Goal: Book appointment/travel/reservation

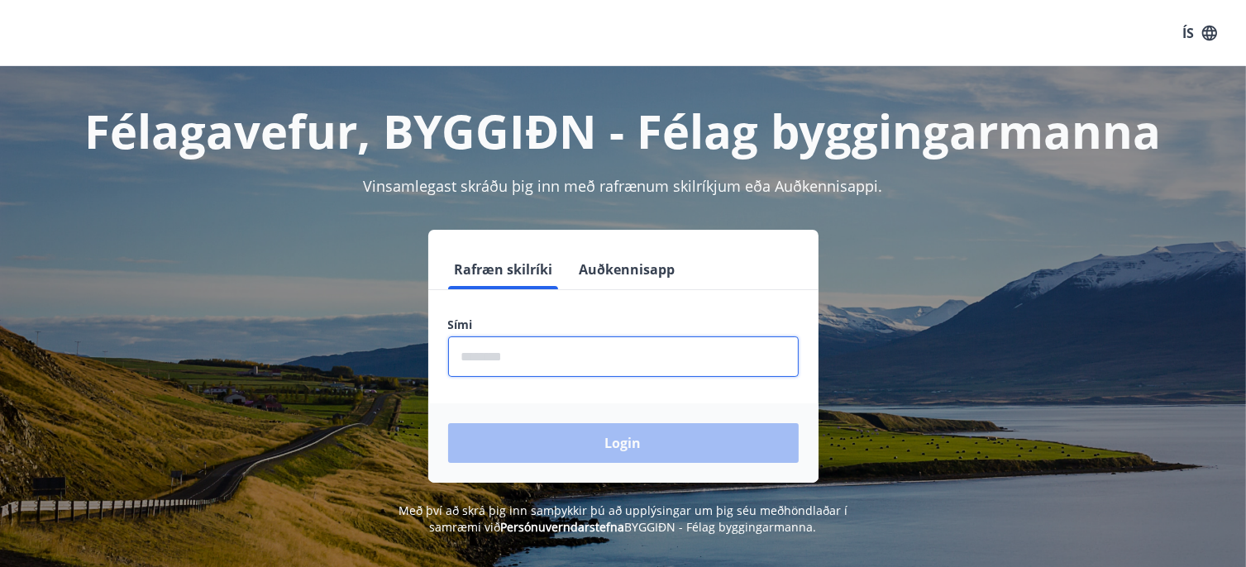
click at [482, 350] on input "phone" at bounding box center [623, 357] width 351 height 41
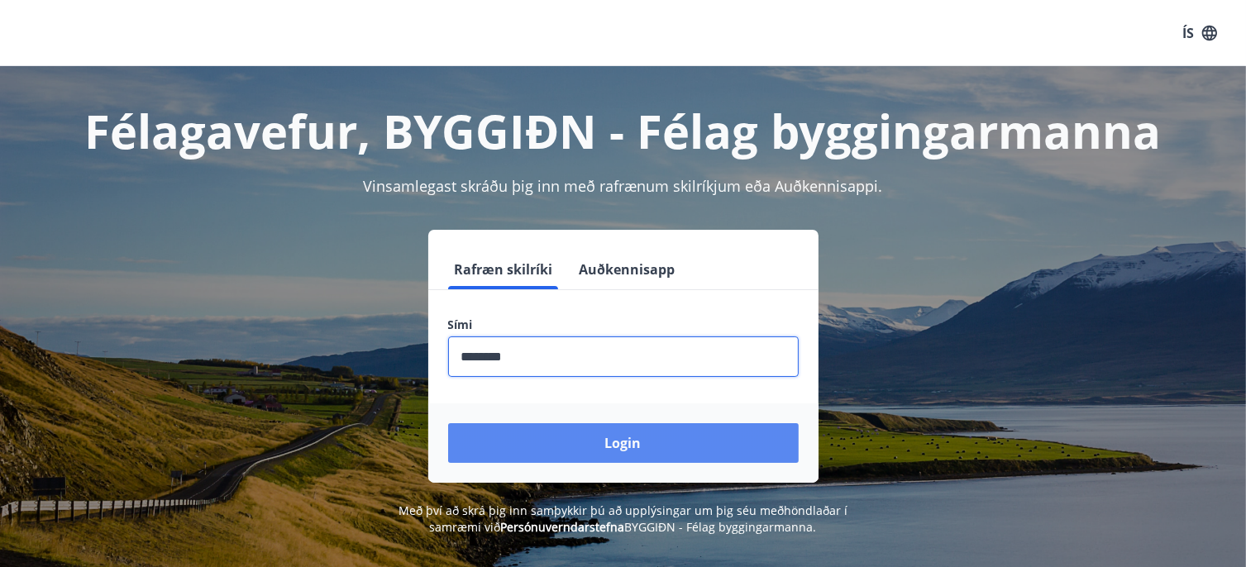
type input "********"
click at [607, 437] on button "Login" at bounding box center [623, 443] width 351 height 40
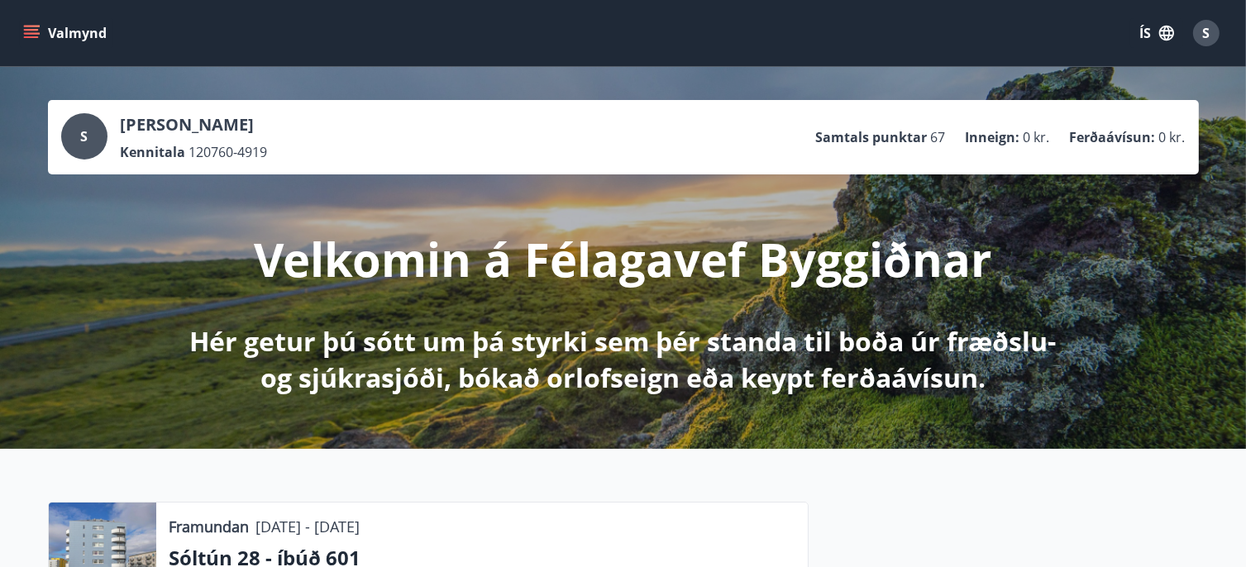
click at [41, 27] on button "Valmynd" at bounding box center [66, 33] width 93 height 30
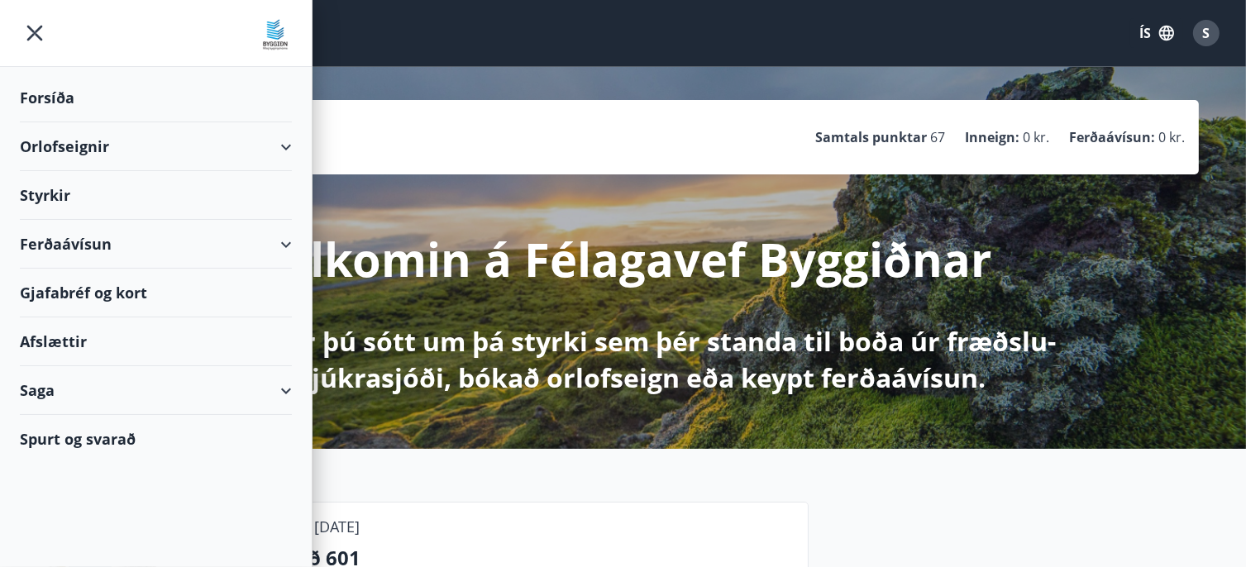
click at [87, 141] on div "Orlofseignir" at bounding box center [156, 146] width 272 height 49
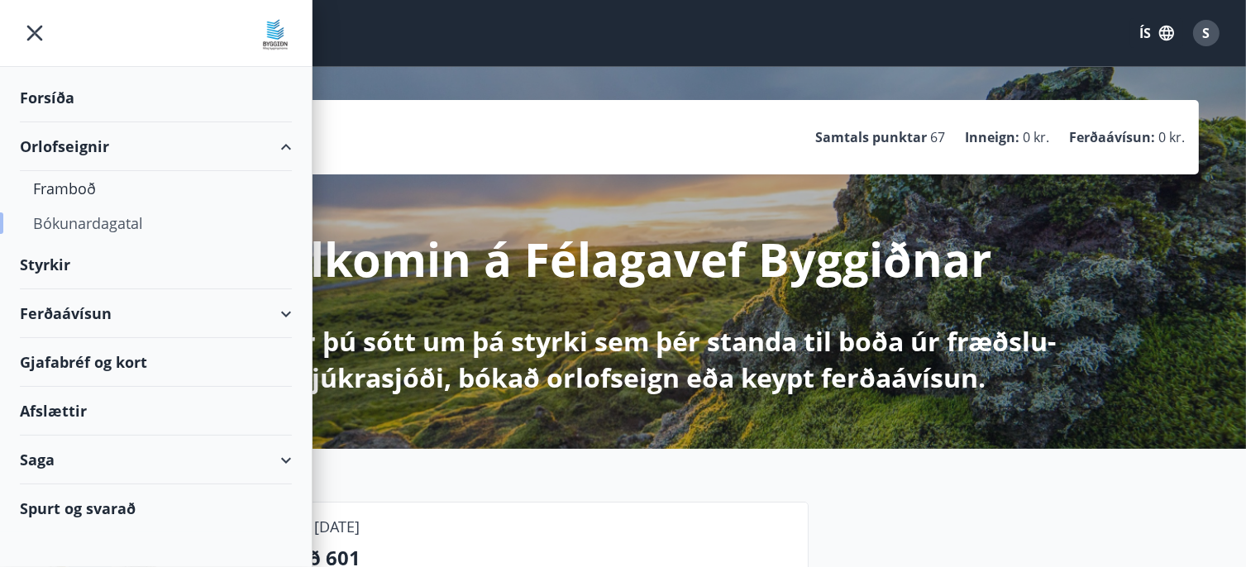
click at [93, 222] on div "Bókunardagatal" at bounding box center [156, 223] width 246 height 35
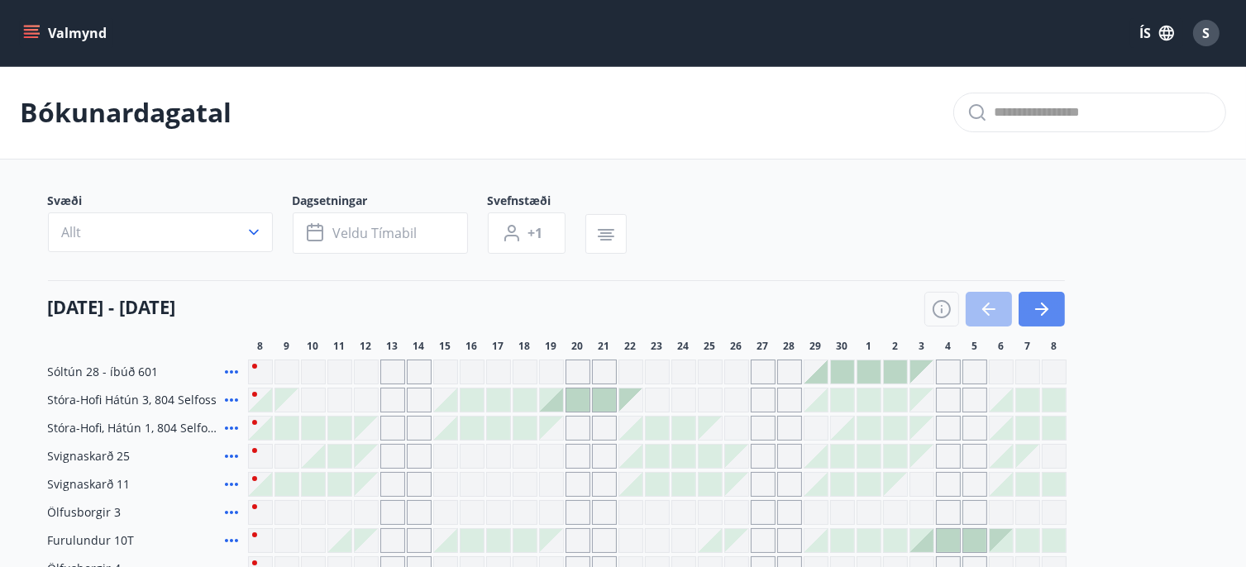
click at [1042, 299] on icon "button" at bounding box center [1042, 309] width 20 height 20
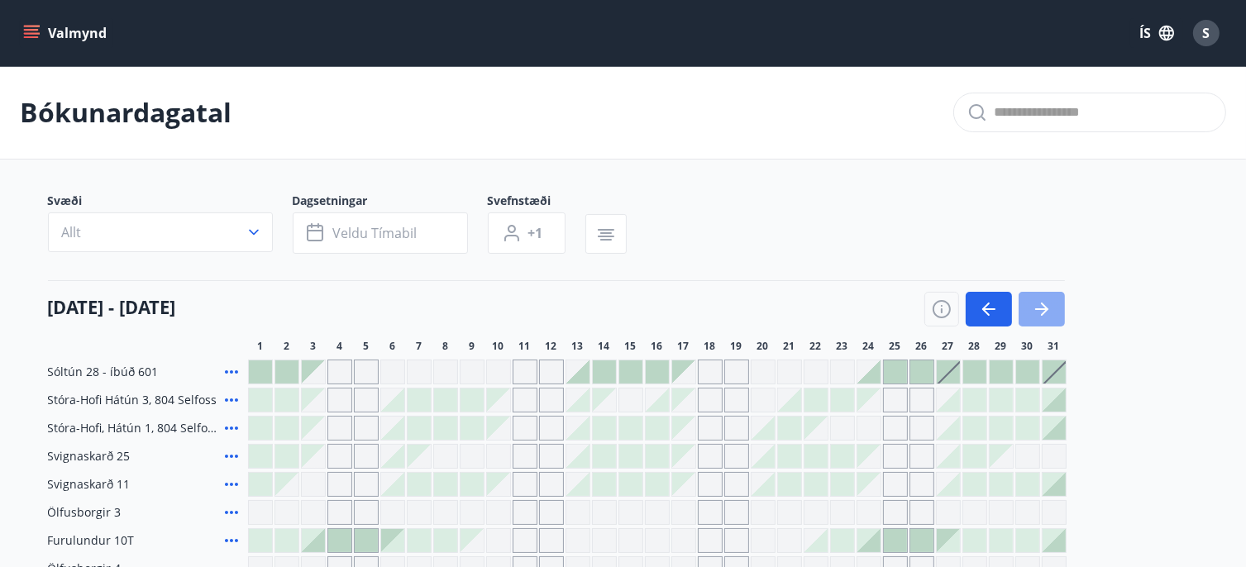
click at [1043, 302] on icon "button" at bounding box center [1042, 309] width 20 height 20
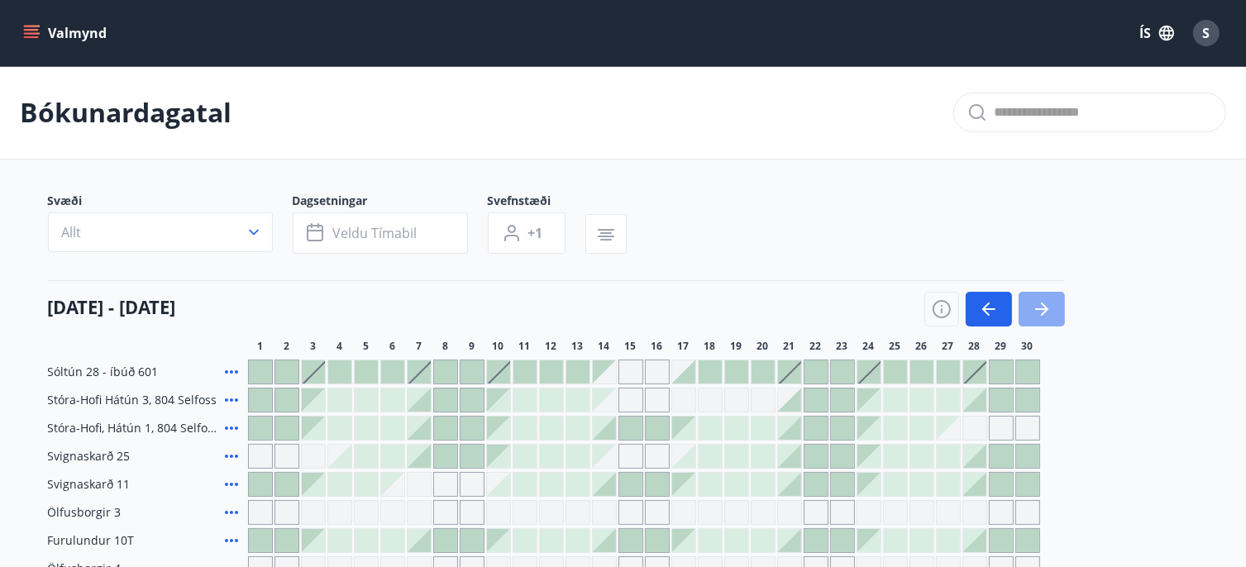
click at [1043, 302] on icon "button" at bounding box center [1042, 309] width 20 height 20
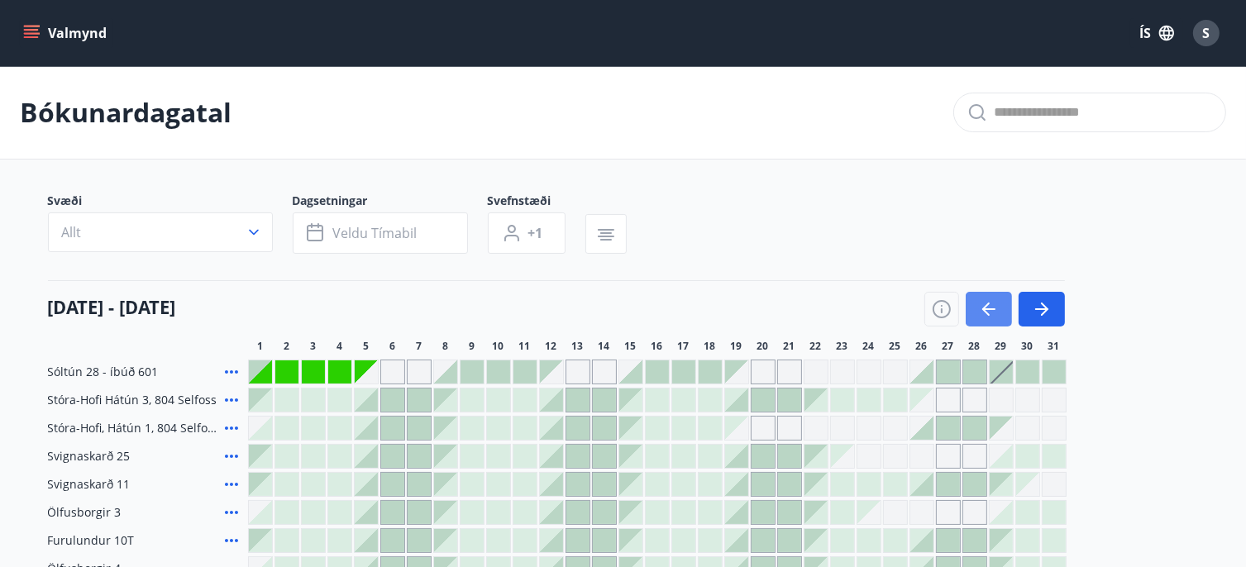
click at [988, 304] on icon "button" at bounding box center [985, 309] width 7 height 13
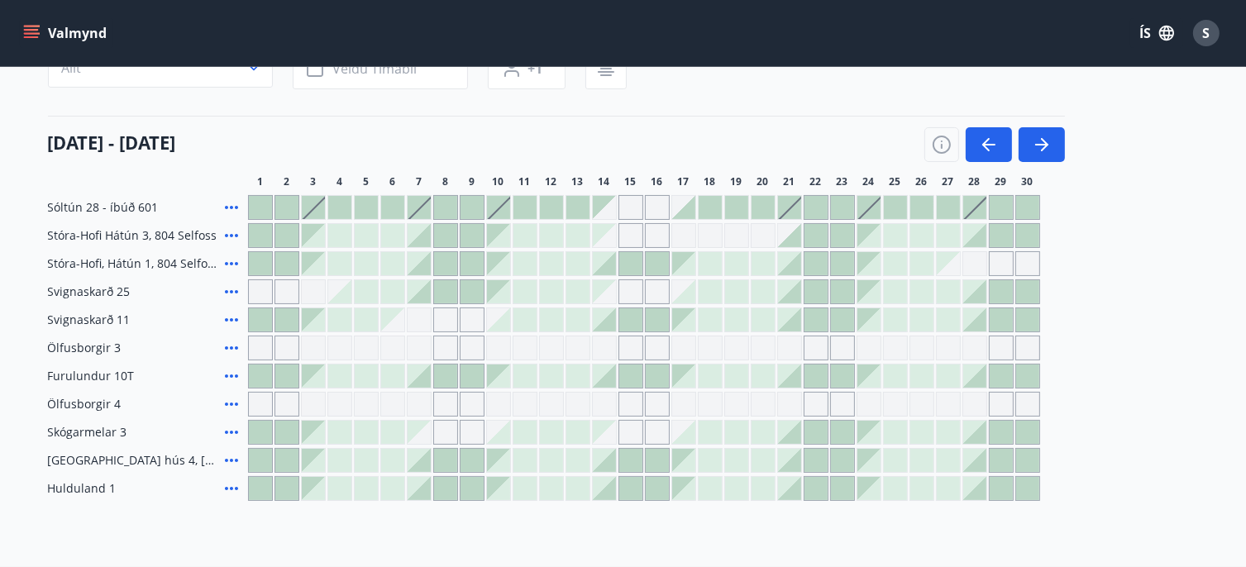
scroll to position [136, 0]
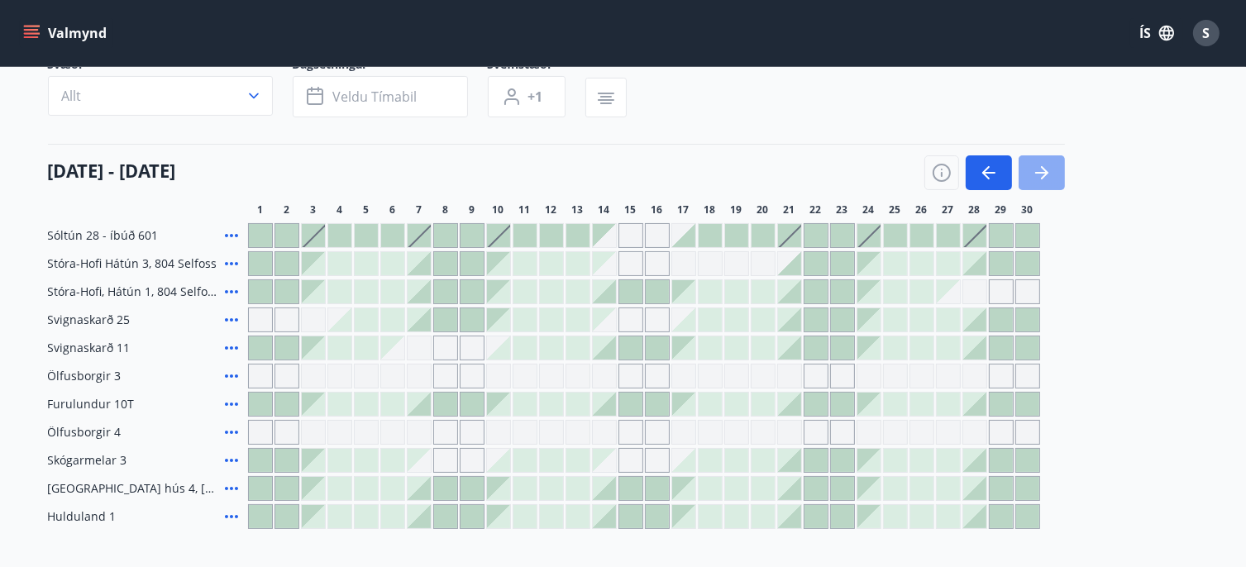
click at [1050, 171] on icon "button" at bounding box center [1042, 173] width 20 height 20
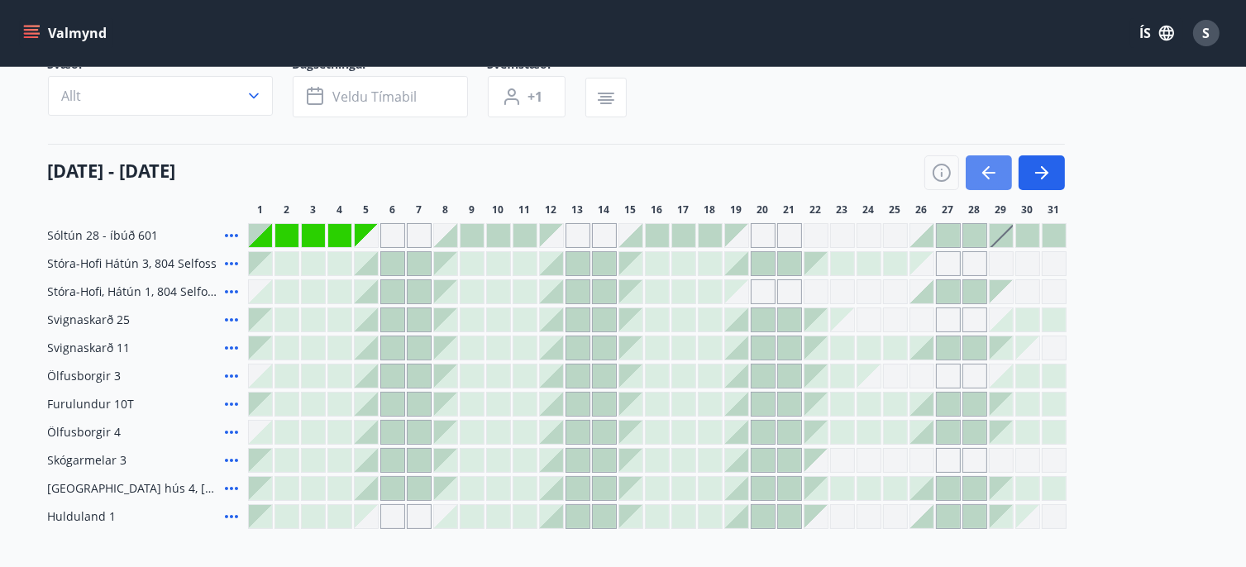
click at [987, 173] on icon "button" at bounding box center [988, 173] width 13 height 2
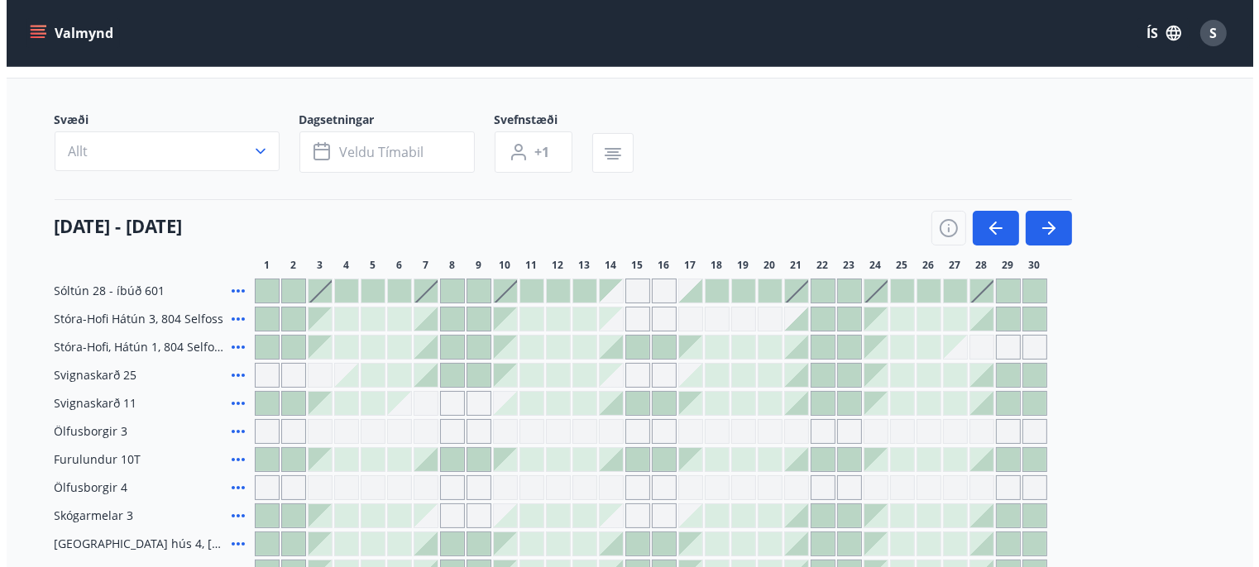
scroll to position [0, 0]
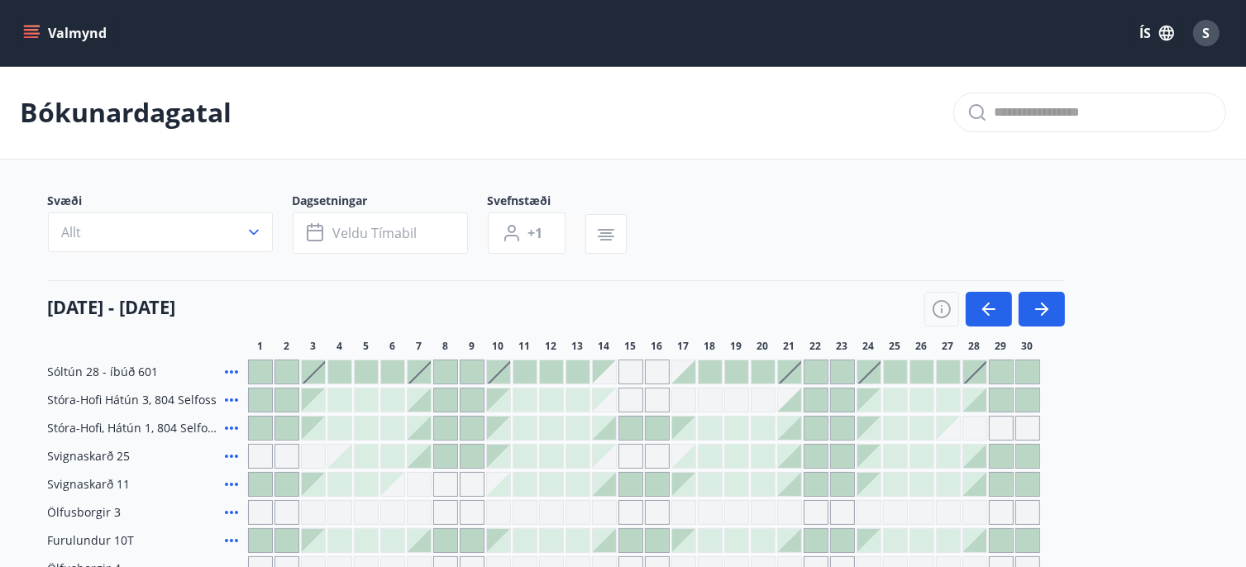
click at [1213, 34] on div "S" at bounding box center [1206, 33] width 26 height 26
